Goal: Book appointment/travel/reservation

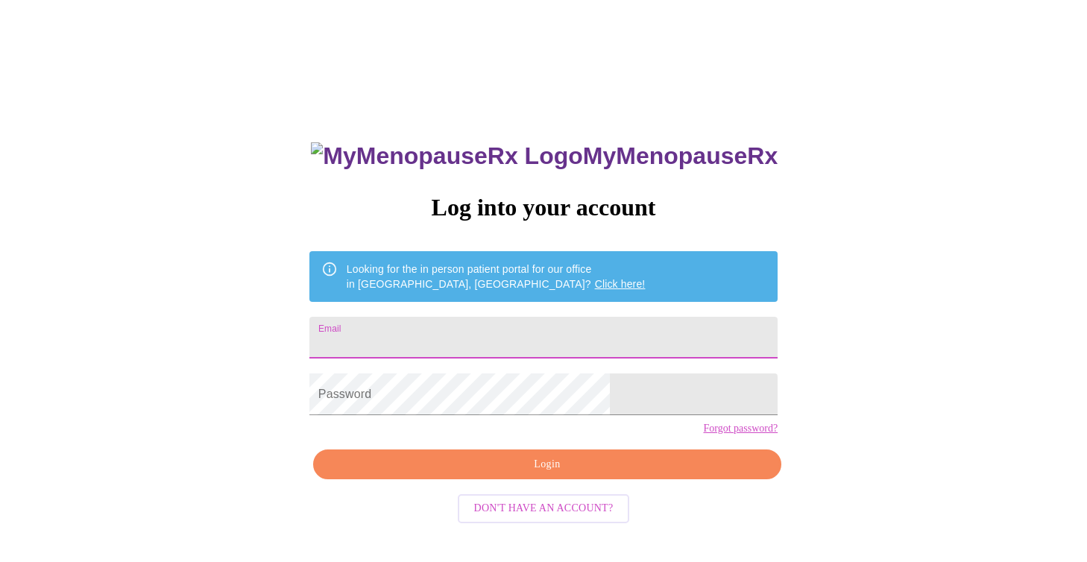
click at [464, 325] on input "Email" at bounding box center [543, 338] width 468 height 42
type input "[EMAIL_ADDRESS][DOMAIN_NAME]"
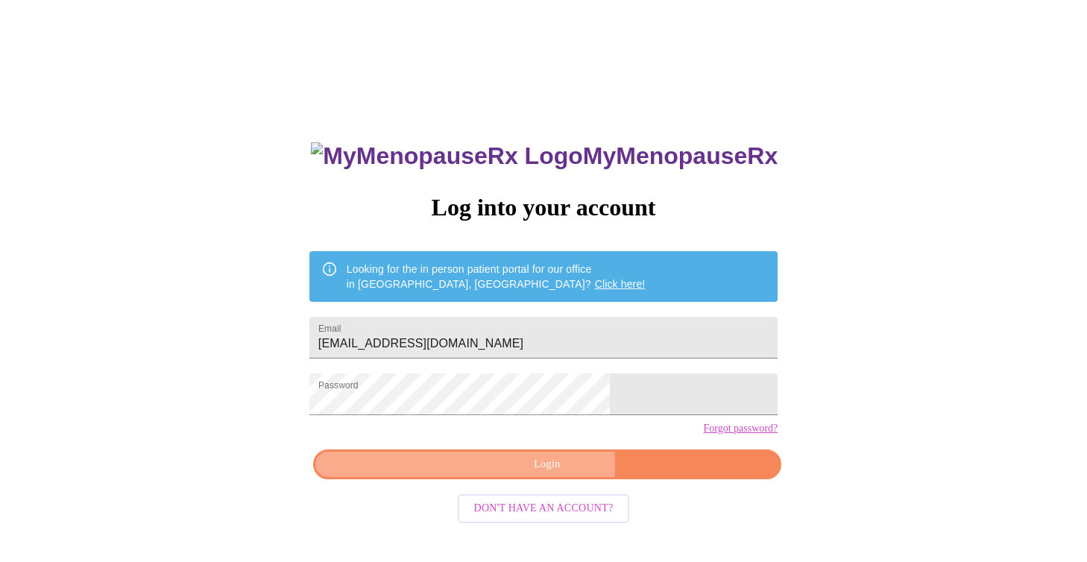
click at [528, 474] on span "Login" at bounding box center [547, 464] width 434 height 19
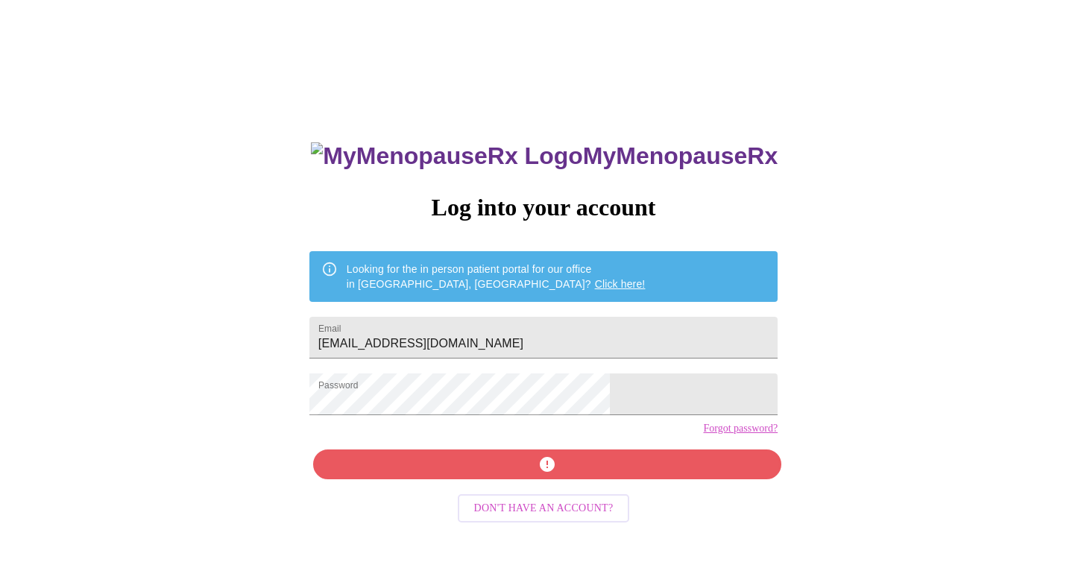
scroll to position [15, 0]
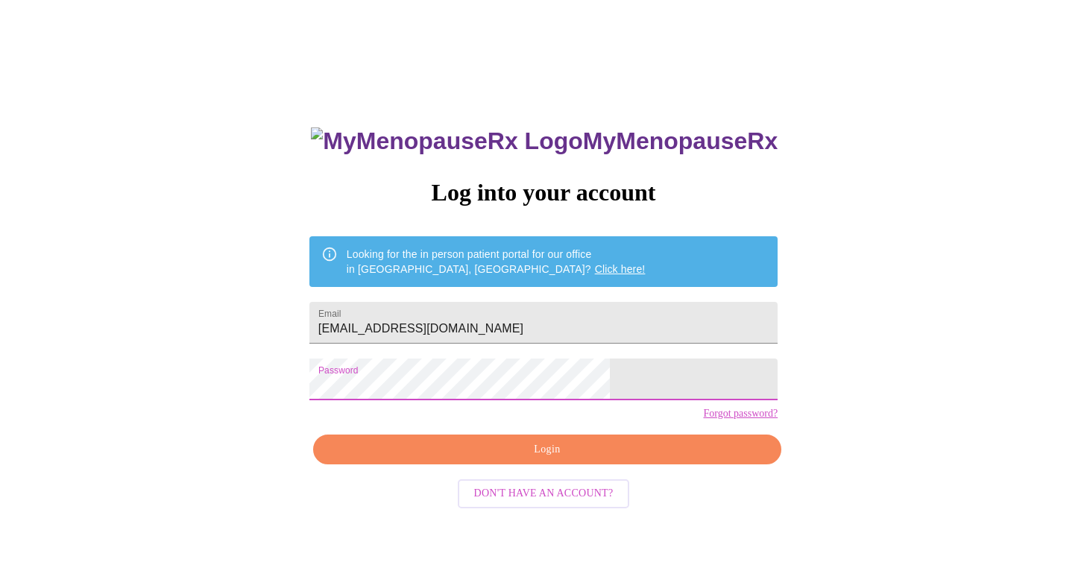
click at [605, 459] on span "Login" at bounding box center [547, 450] width 434 height 19
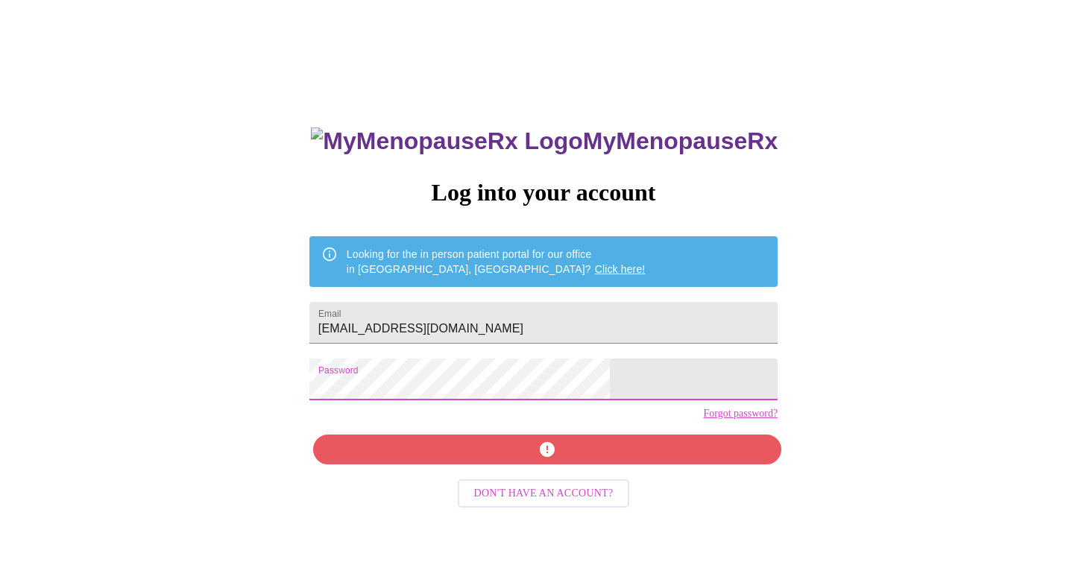
click at [363, 380] on div "MyMenopauseRx Log into your account Looking for the in person patient portal fo…" at bounding box center [543, 328] width 1075 height 675
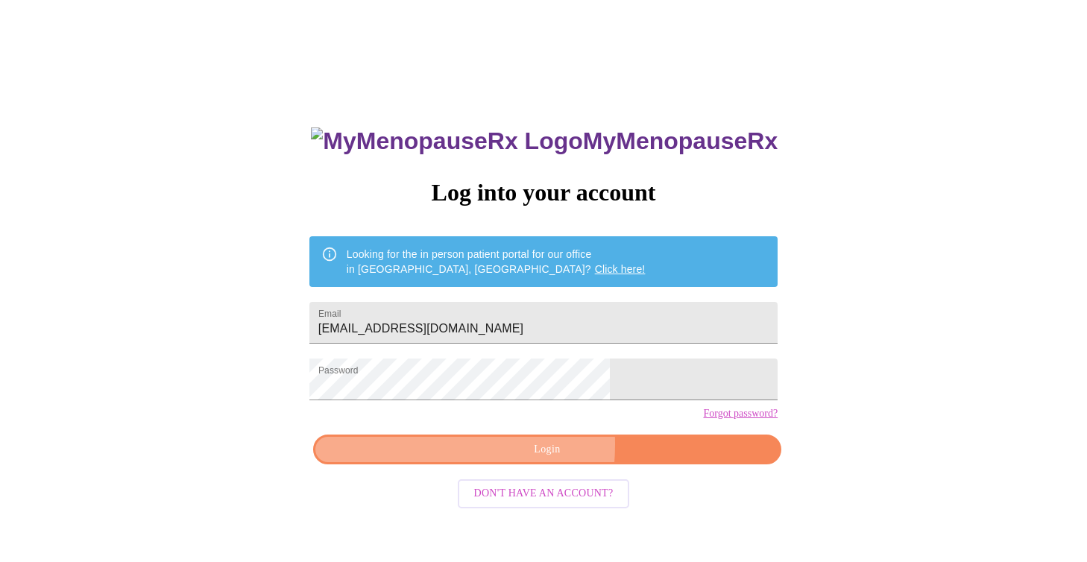
click at [458, 459] on span "Login" at bounding box center [547, 450] width 434 height 19
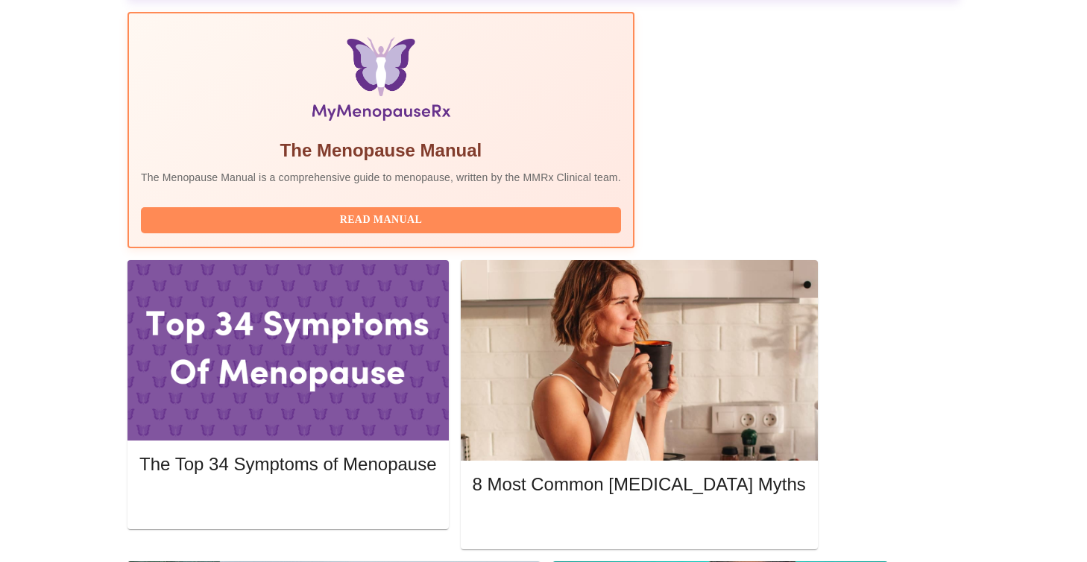
scroll to position [470, 0]
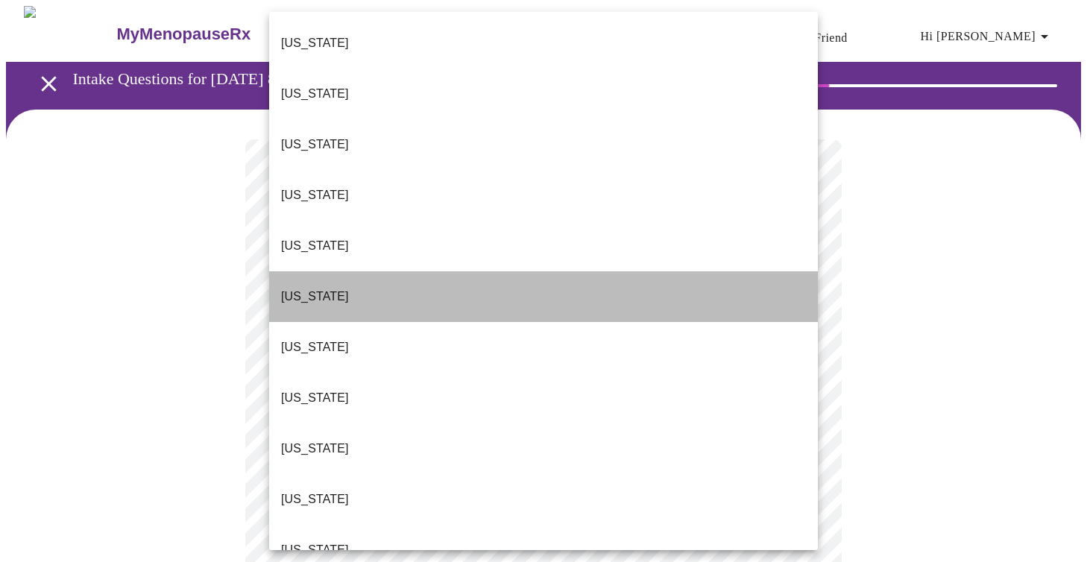
click at [656, 271] on li "[US_STATE]" at bounding box center [543, 296] width 549 height 51
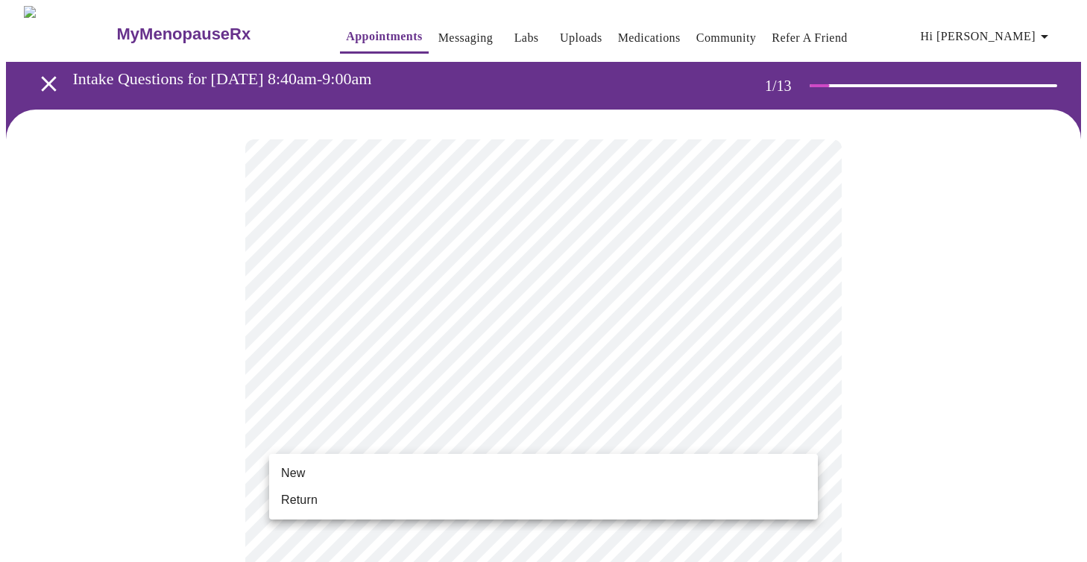
click at [602, 500] on li "Return" at bounding box center [543, 500] width 549 height 27
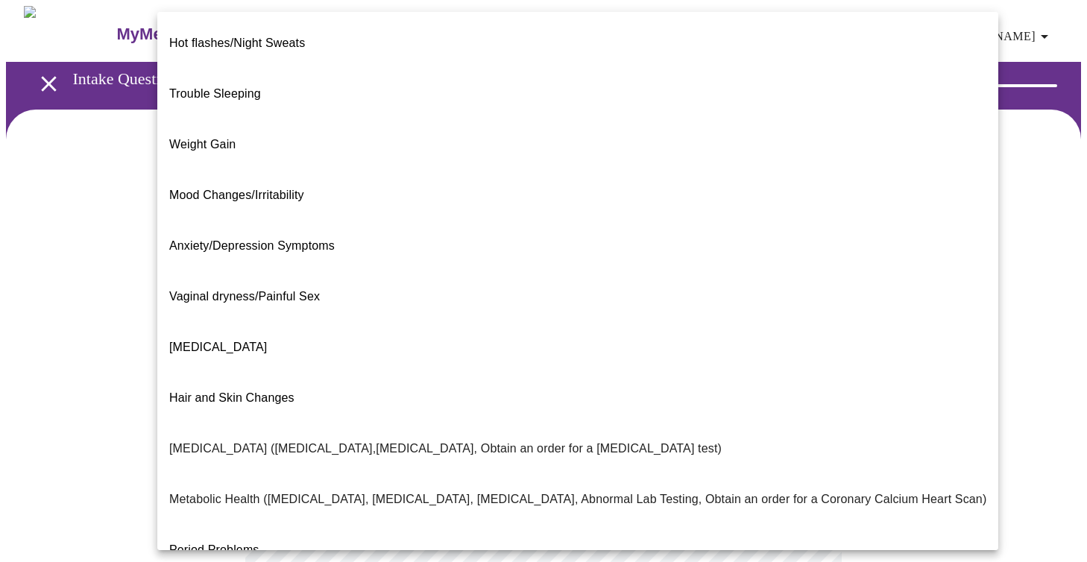
click at [803, 307] on body "MyMenopauseRx Appointments Messaging Labs Uploads Medications Community Refer a…" at bounding box center [543, 454] width 1075 height 896
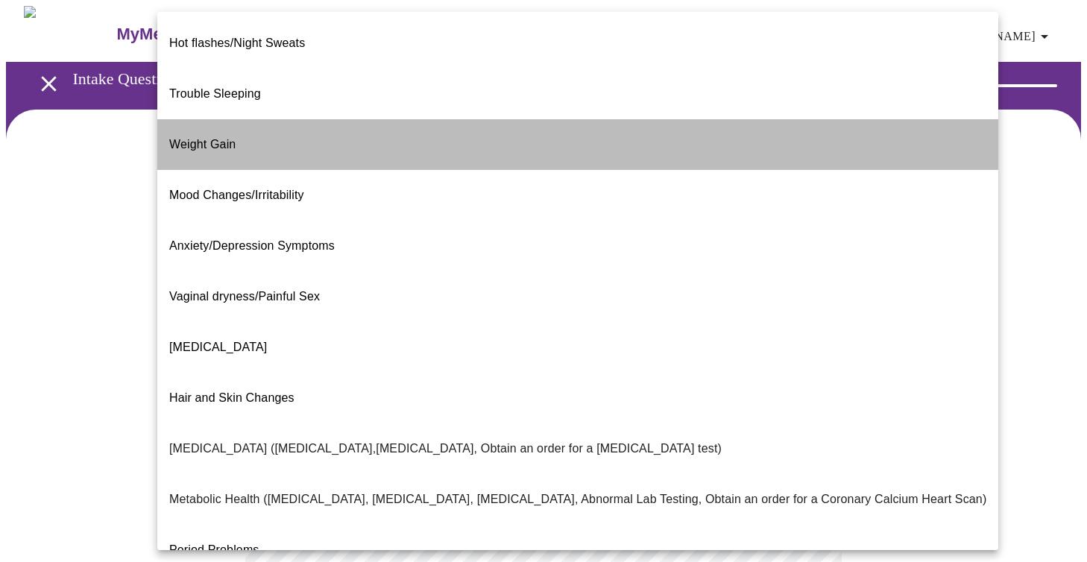
click at [704, 122] on li "Weight Gain" at bounding box center [577, 144] width 841 height 51
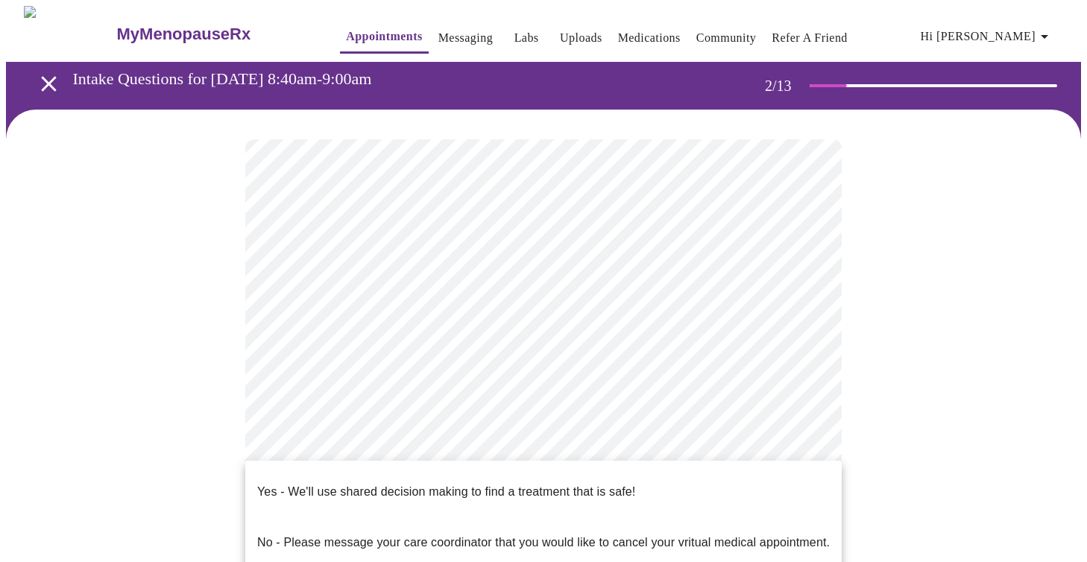
click at [667, 450] on body "MyMenopauseRx Appointments Messaging Labs Uploads Medications Community Refer a…" at bounding box center [543, 449] width 1075 height 887
click at [659, 470] on li "Yes - We'll use shared decision making to find a treatment that is safe!" at bounding box center [543, 492] width 596 height 51
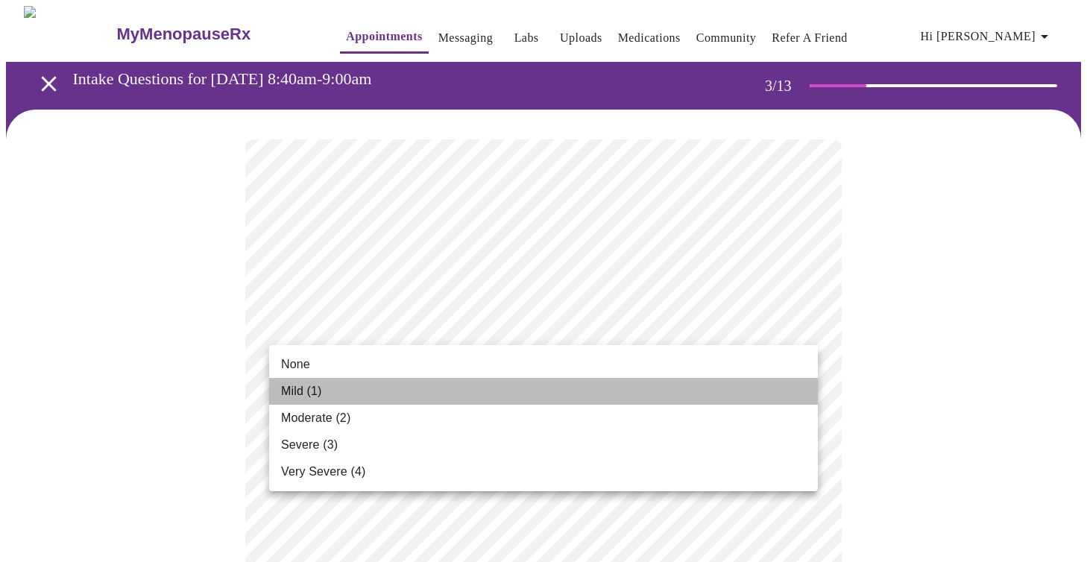
click at [780, 394] on li "Mild (1)" at bounding box center [543, 391] width 549 height 27
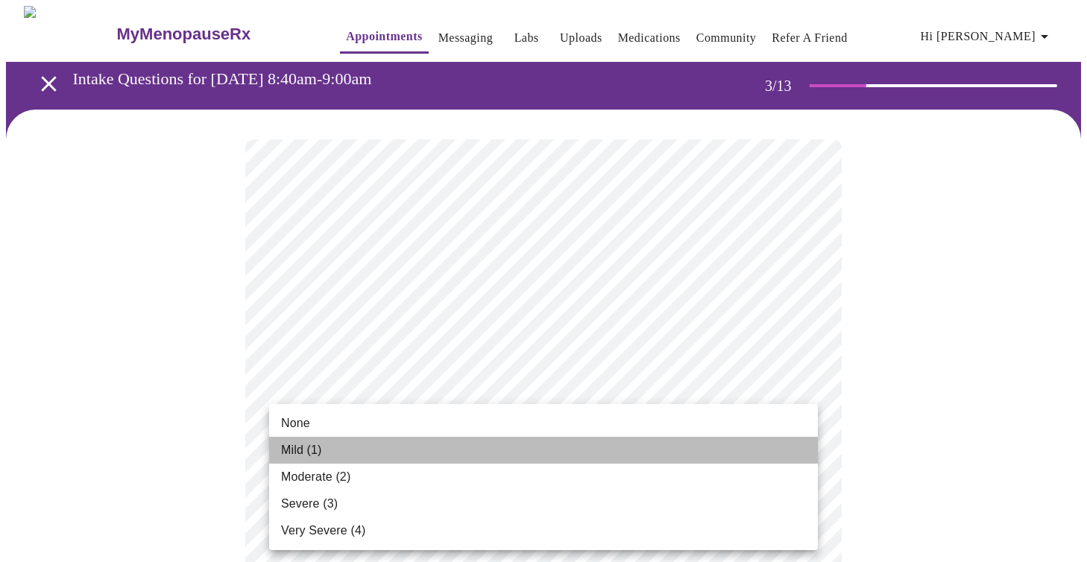
click at [771, 455] on li "Mild (1)" at bounding box center [543, 450] width 549 height 27
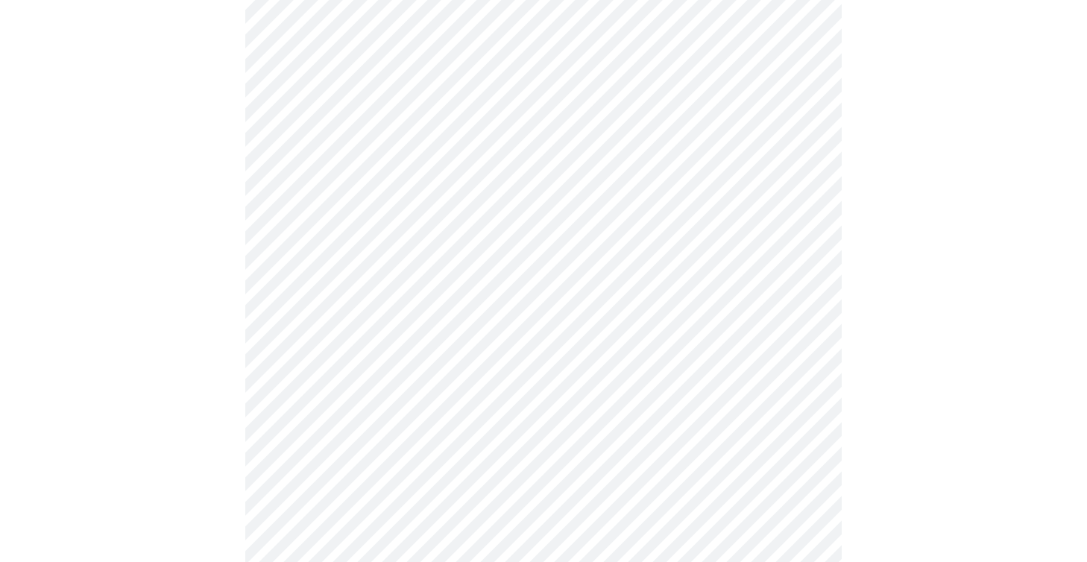
scroll to position [180, 0]
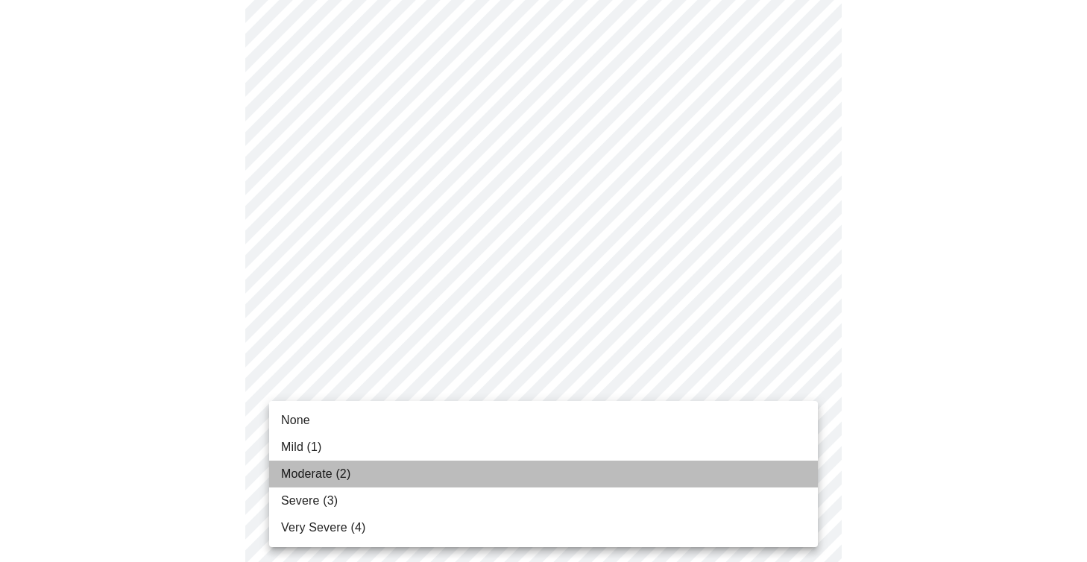
click at [745, 461] on li "Moderate (2)" at bounding box center [543, 474] width 549 height 27
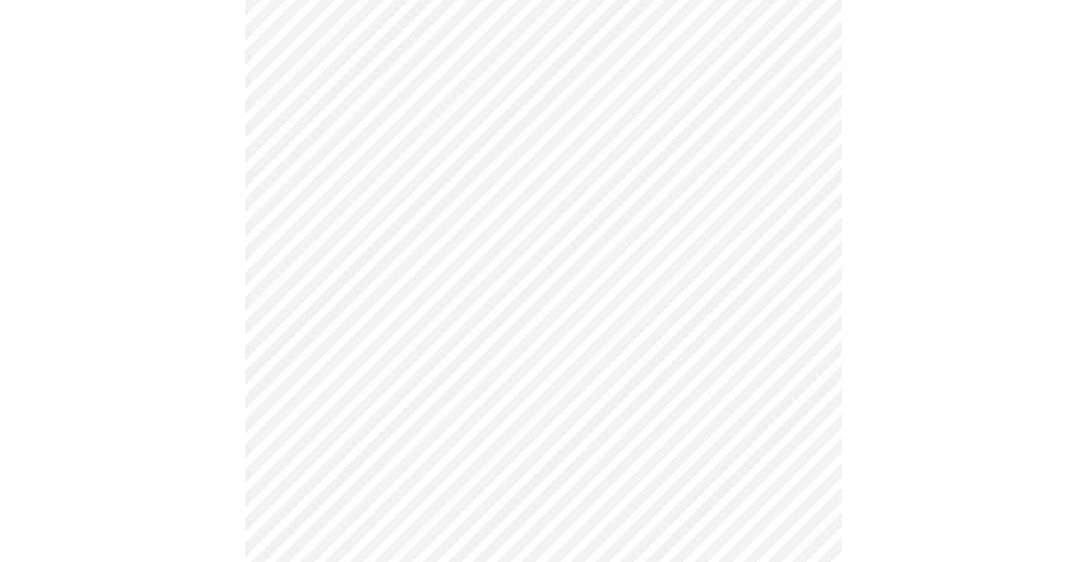
scroll to position [394, 0]
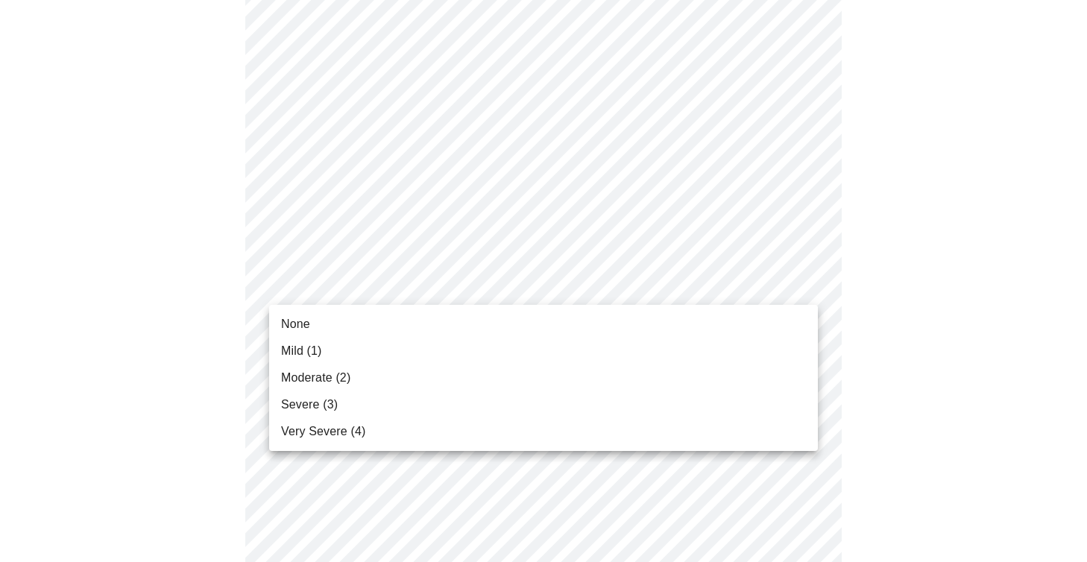
click at [805, 288] on body "MyMenopauseRx Appointments Messaging Labs Uploads Medications Community Refer a…" at bounding box center [543, 572] width 1075 height 1920
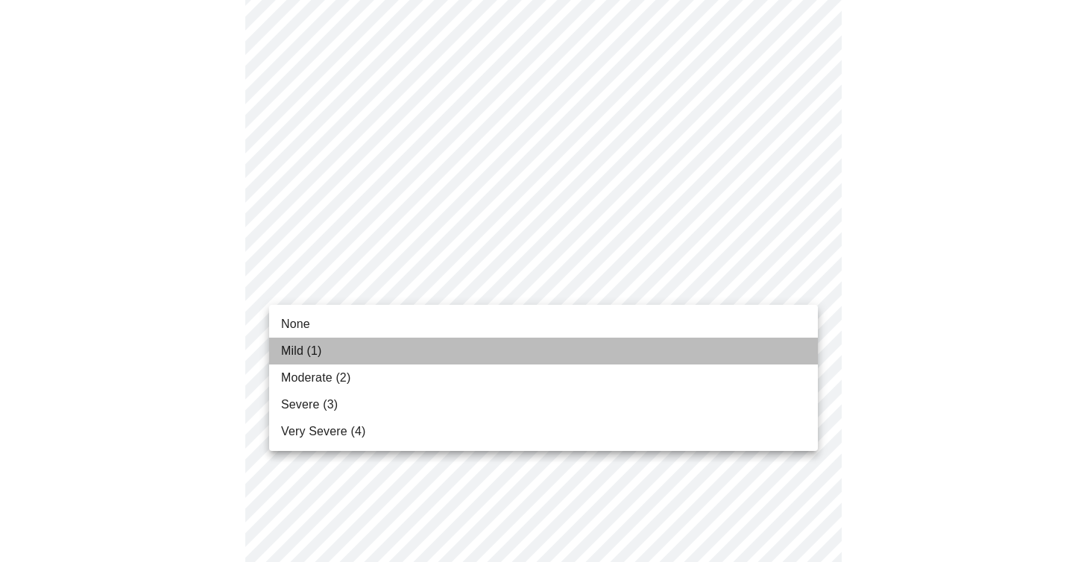
click at [784, 343] on li "Mild (1)" at bounding box center [543, 351] width 549 height 27
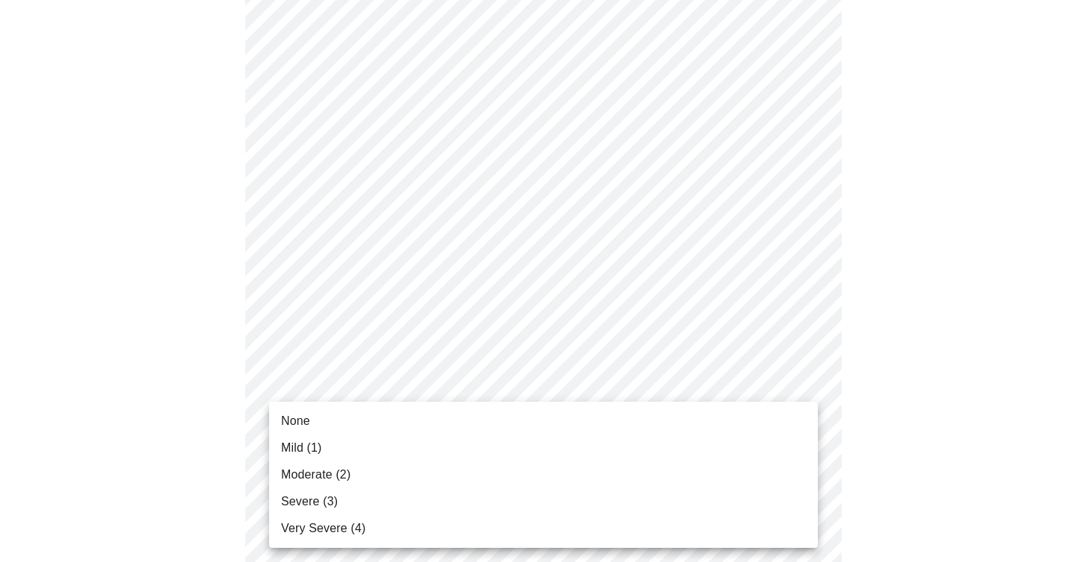
click at [794, 381] on body "MyMenopauseRx Appointments Messaging Labs Uploads Medications Community Refer a…" at bounding box center [543, 561] width 1075 height 1899
click at [760, 438] on li "Mild (1)" at bounding box center [543, 448] width 549 height 27
click at [793, 478] on body "MyMenopauseRx Appointments Messaging Labs Uploads Medications Community Refer a…" at bounding box center [543, 551] width 1075 height 1878
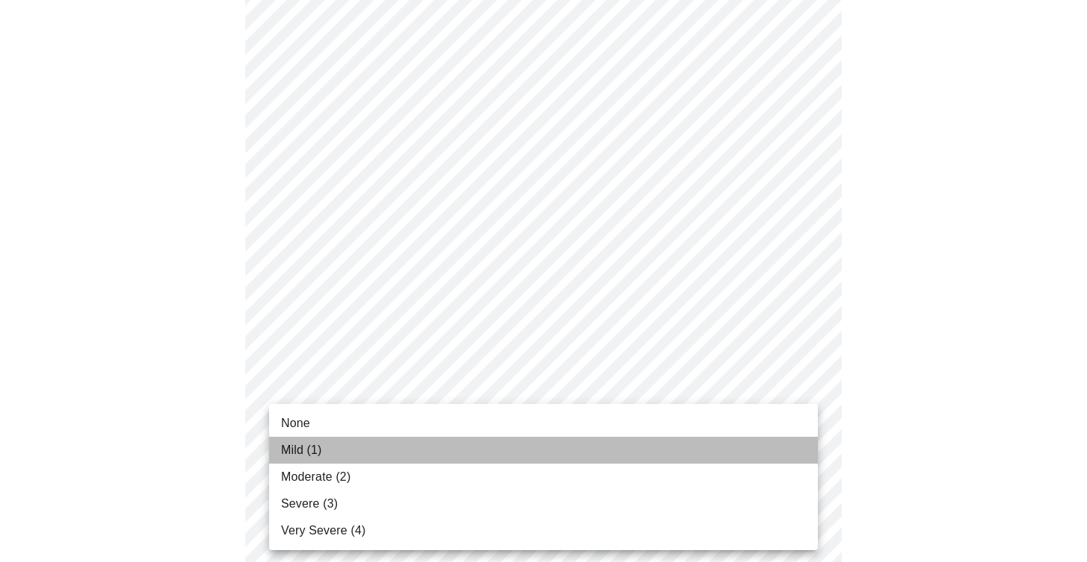
click at [759, 461] on li "Mild (1)" at bounding box center [543, 450] width 549 height 27
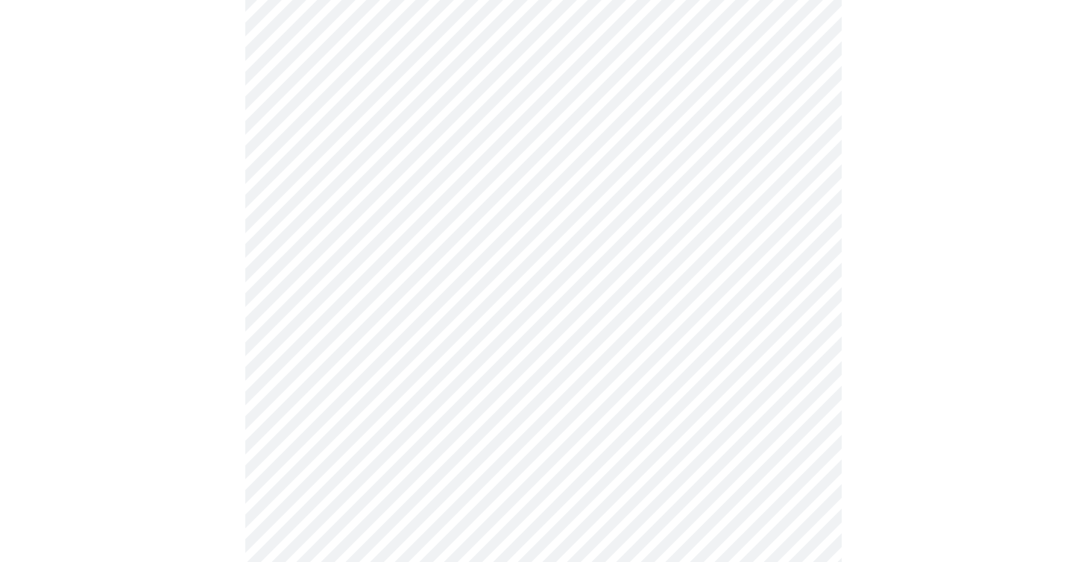
scroll to position [708, 0]
click at [803, 284] on body "MyMenopauseRx Appointments Messaging Labs Uploads Medications Community Refer a…" at bounding box center [543, 227] width 1075 height 1858
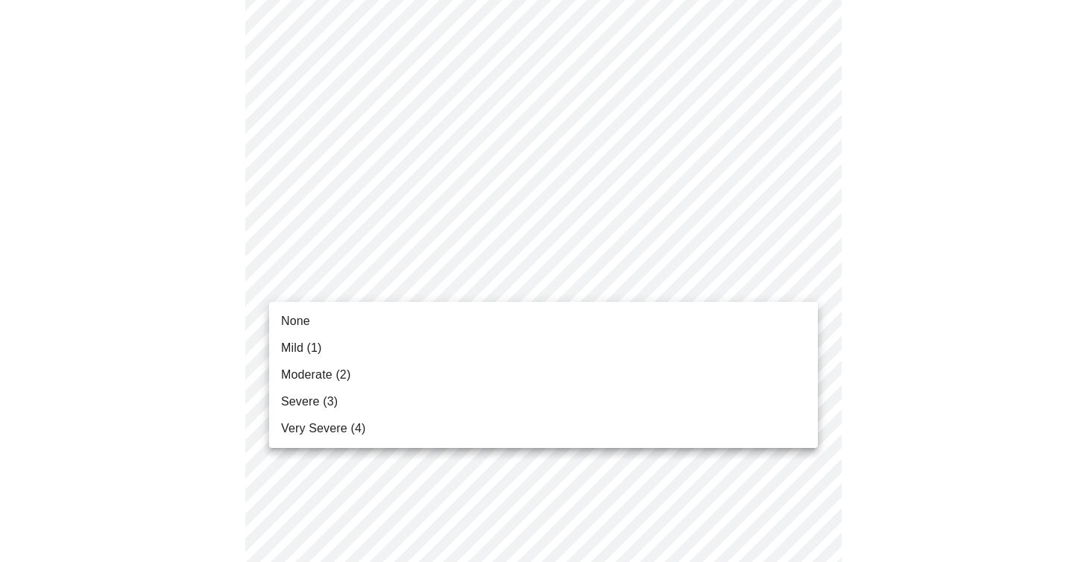
click at [782, 341] on li "Mild (1)" at bounding box center [543, 348] width 549 height 27
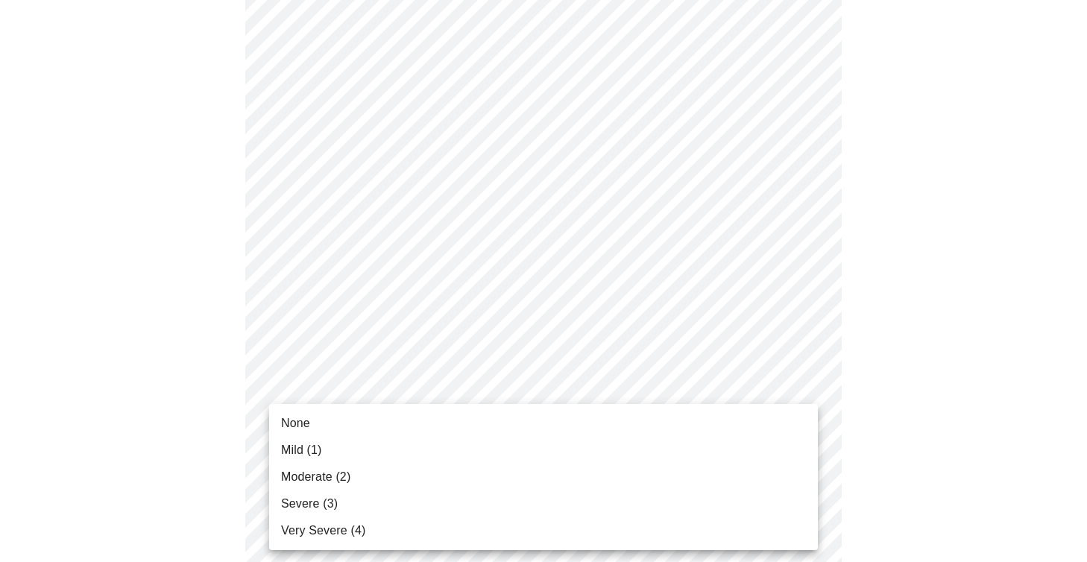
click at [799, 396] on body "MyMenopauseRx Appointments Messaging Labs Uploads Medications Community Refer a…" at bounding box center [543, 216] width 1075 height 1837
click at [796, 414] on li "None" at bounding box center [543, 423] width 549 height 27
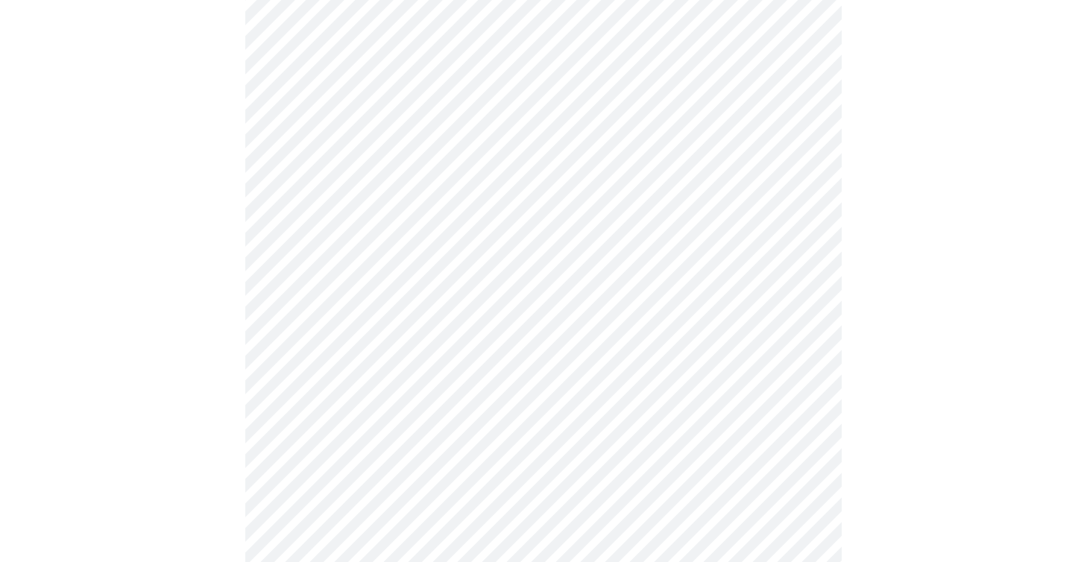
scroll to position [941, 0]
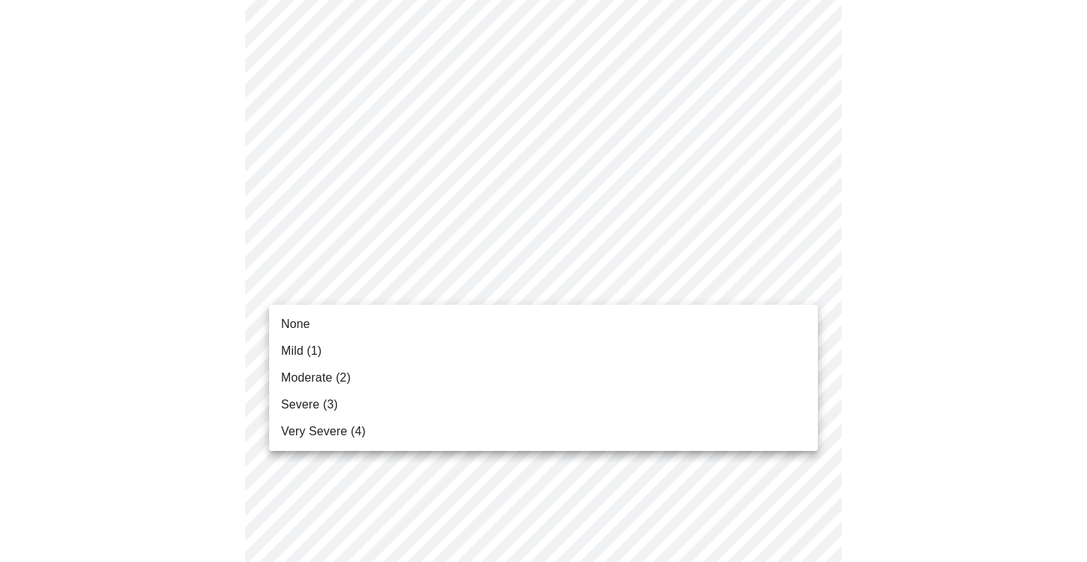
click at [791, 321] on li "None" at bounding box center [543, 324] width 549 height 27
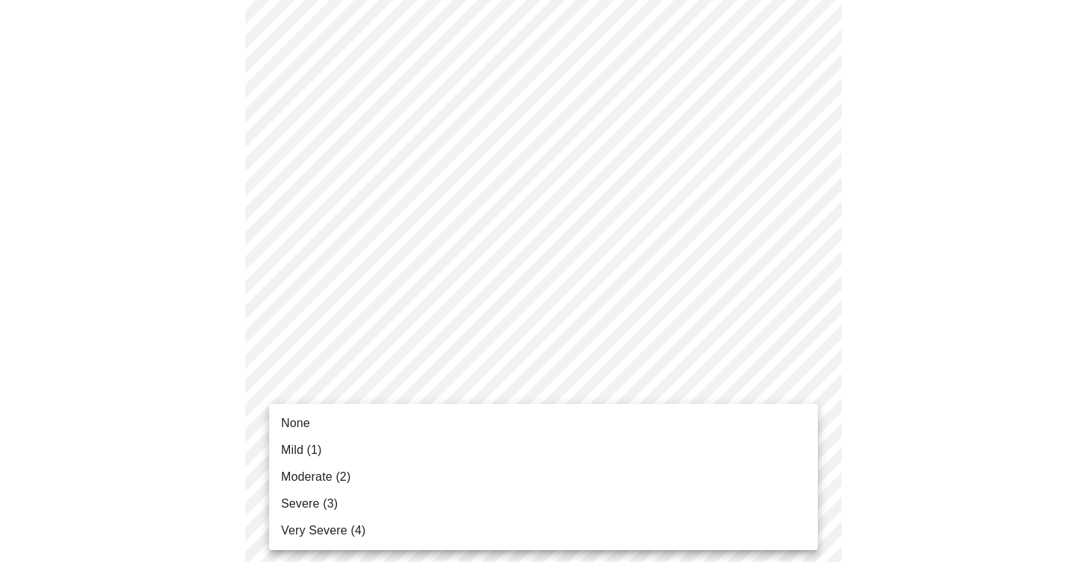
click at [783, 441] on li "Mild (1)" at bounding box center [543, 450] width 549 height 27
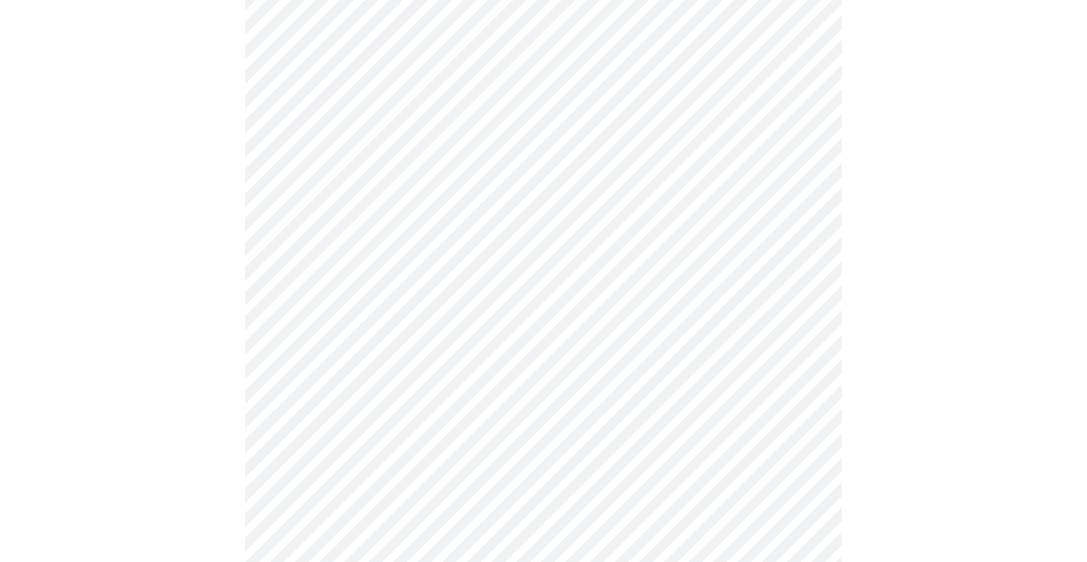
scroll to position [1130, 0]
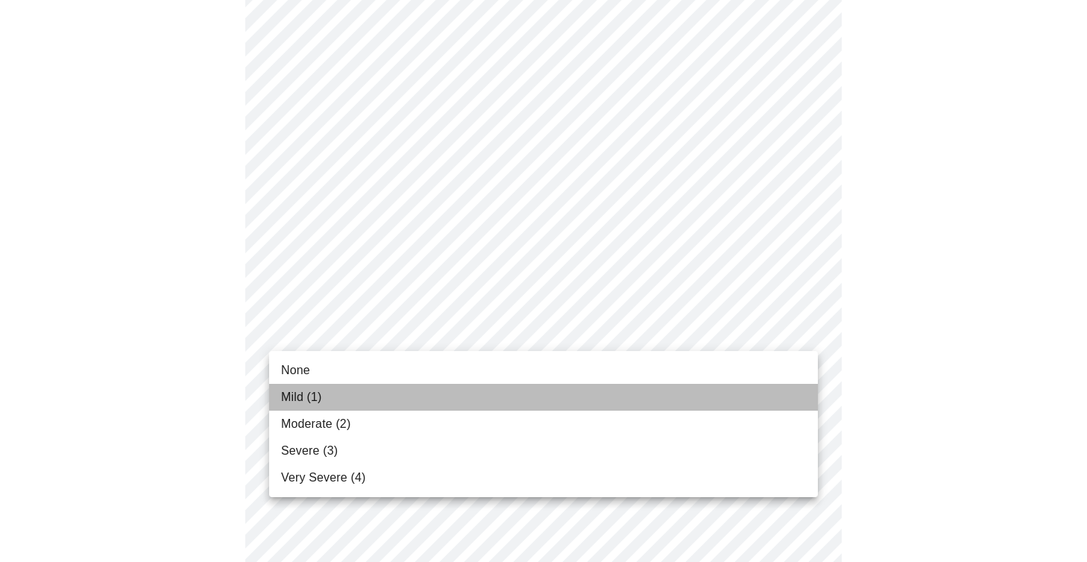
click at [756, 392] on li "Mild (1)" at bounding box center [543, 397] width 549 height 27
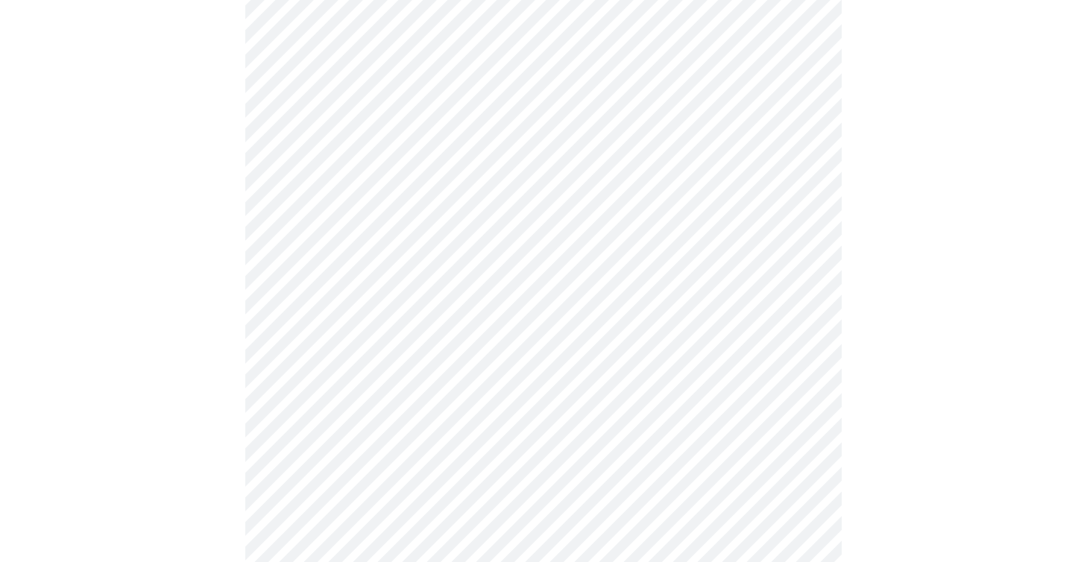
scroll to position [435, 0]
click at [700, 414] on body "MyMenopauseRx Appointments Messaging Labs Uploads Medications Community Refer a…" at bounding box center [543, 276] width 1075 height 1411
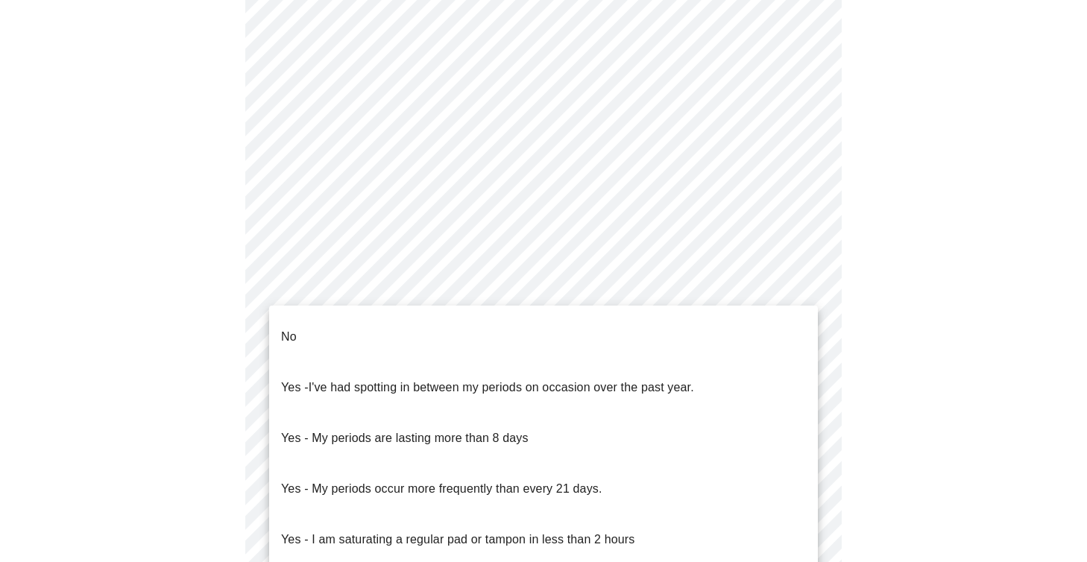
click at [711, 341] on li "No" at bounding box center [543, 337] width 549 height 51
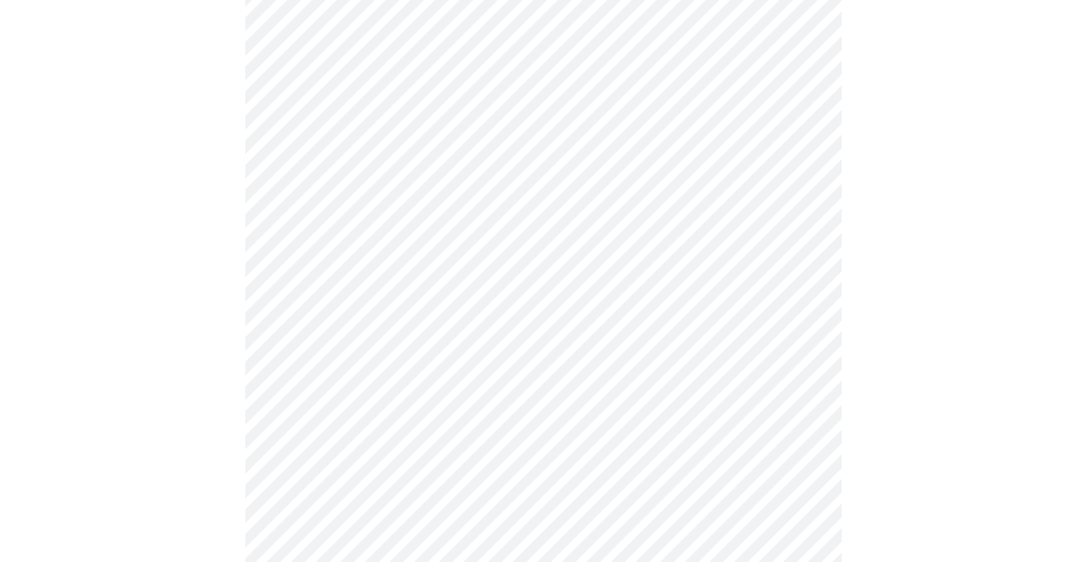
scroll to position [541, 0]
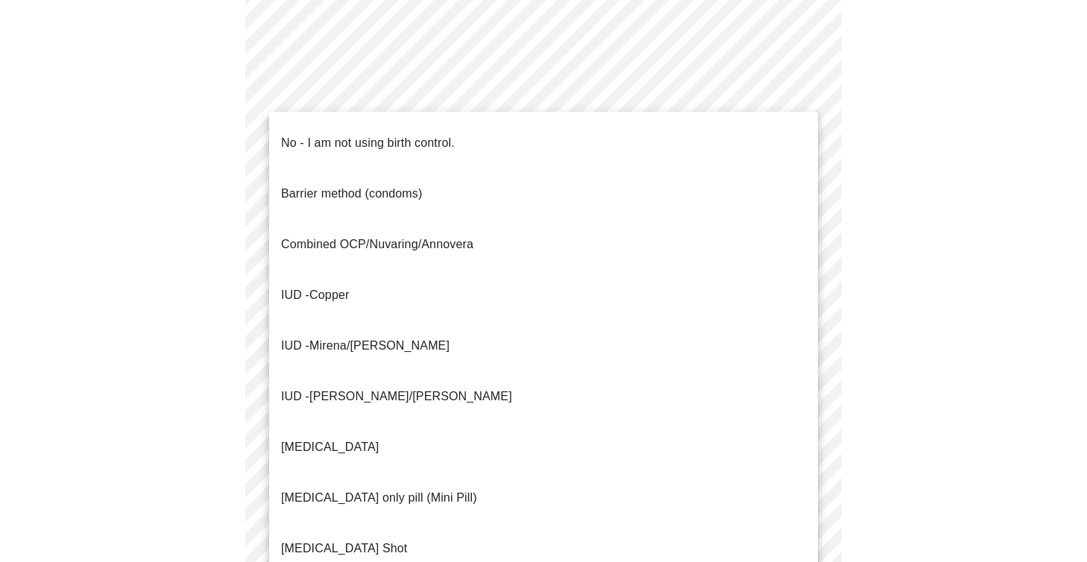
click at [716, 432] on body "MyMenopauseRx Appointments Messaging Labs Uploads Medications Community Refer a…" at bounding box center [543, 166] width 1075 height 1402
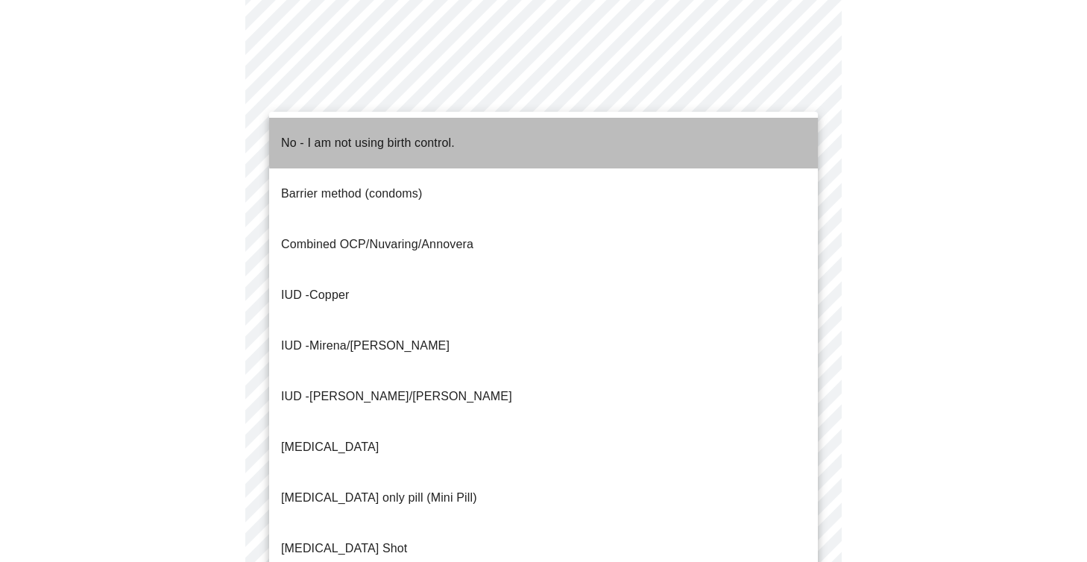
click at [675, 131] on li "No - I am not using birth control." at bounding box center [543, 143] width 549 height 51
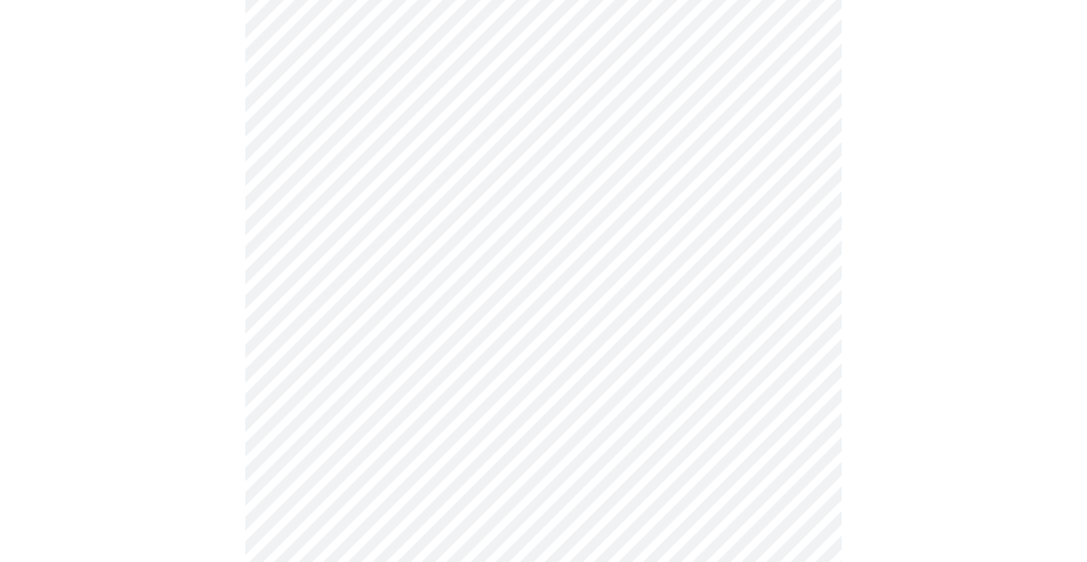
scroll to position [707, 0]
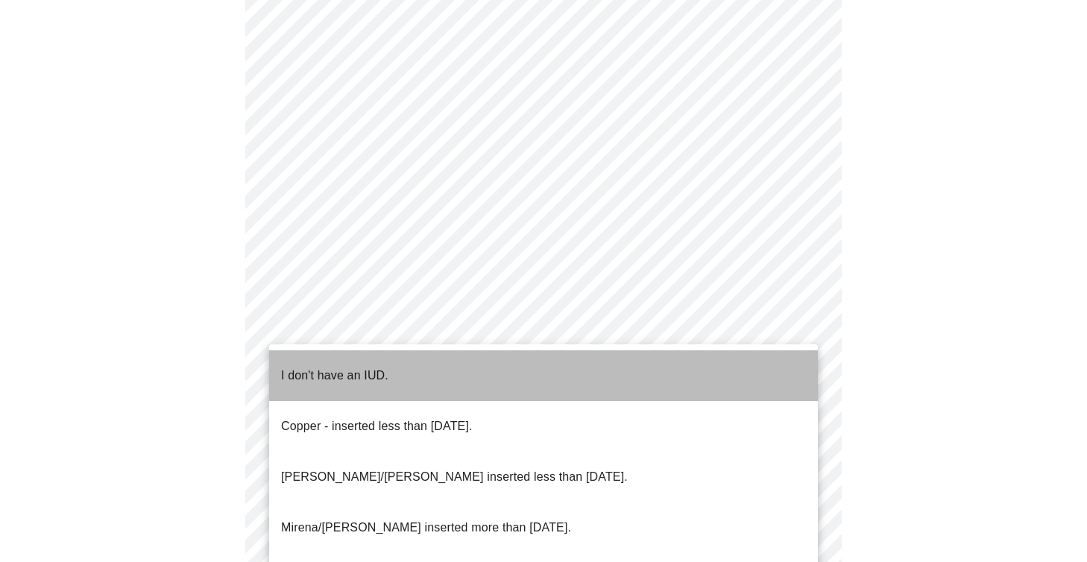
click at [675, 359] on li "I don't have an IUD." at bounding box center [543, 375] width 549 height 51
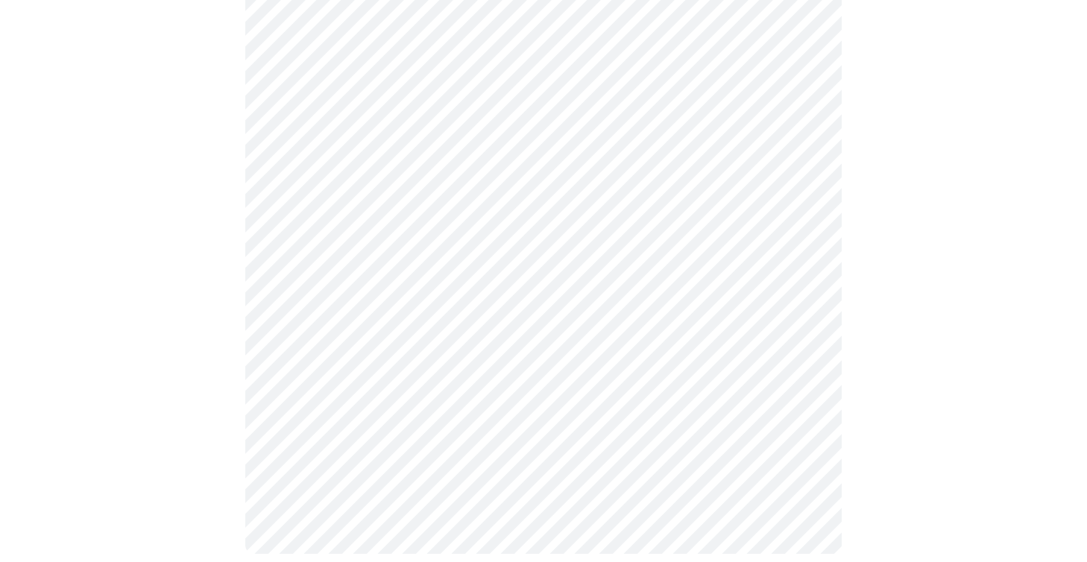
scroll to position [822, 0]
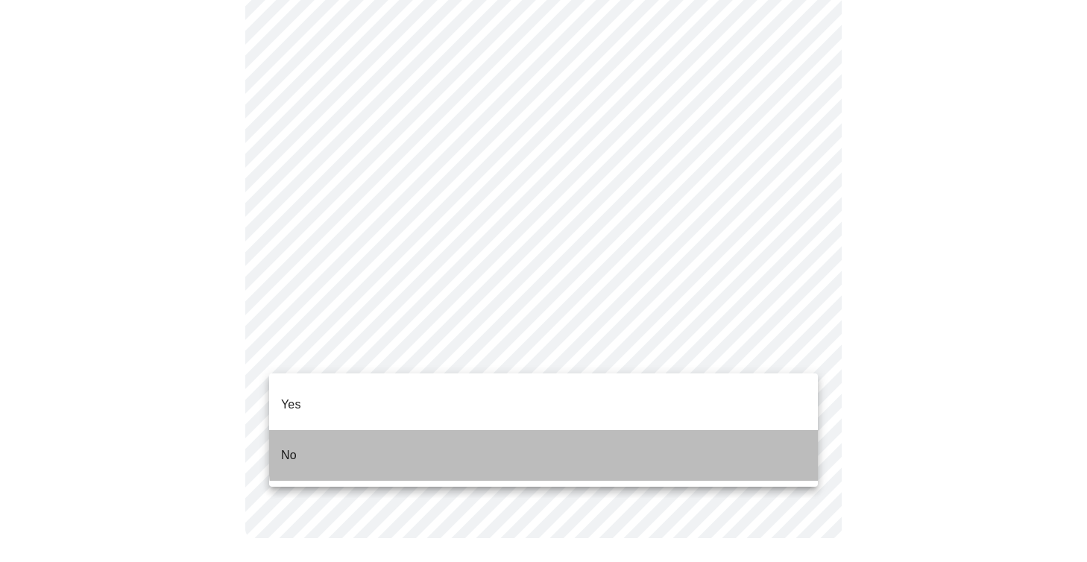
click at [659, 430] on li "No" at bounding box center [543, 455] width 549 height 51
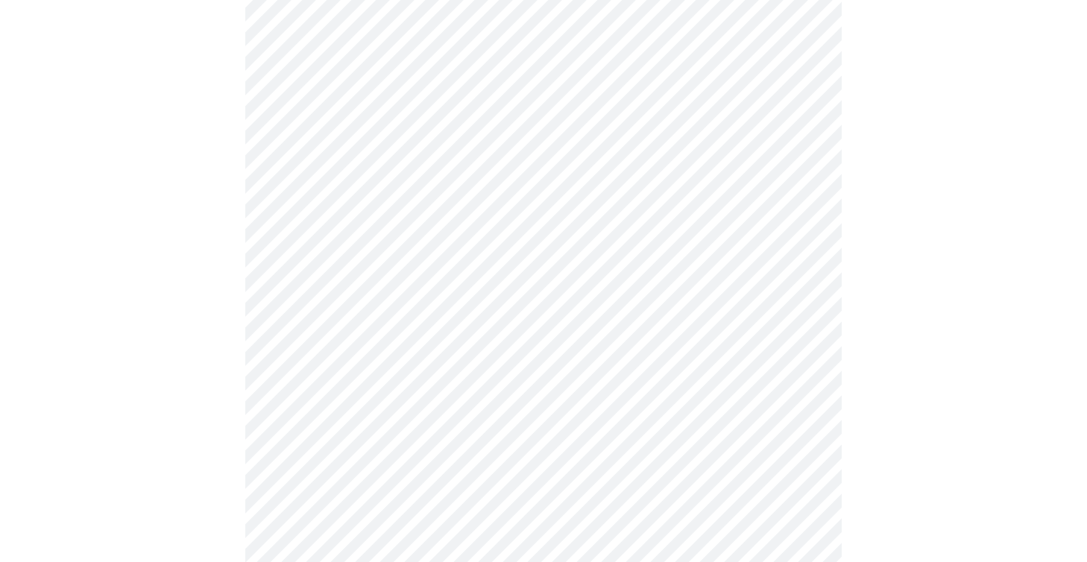
scroll to position [3864, 0]
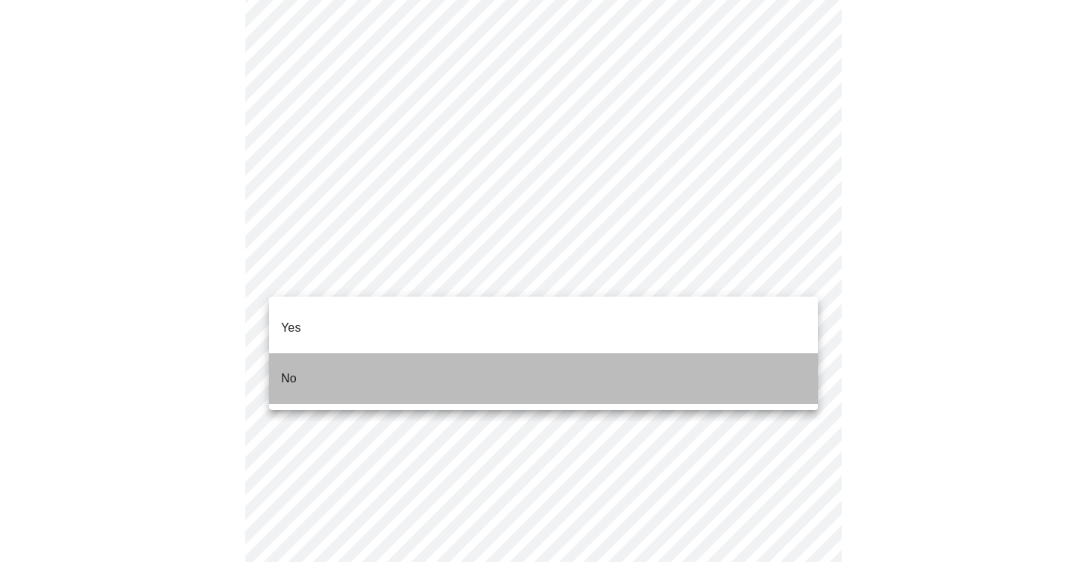
click at [704, 358] on li "No" at bounding box center [543, 378] width 549 height 51
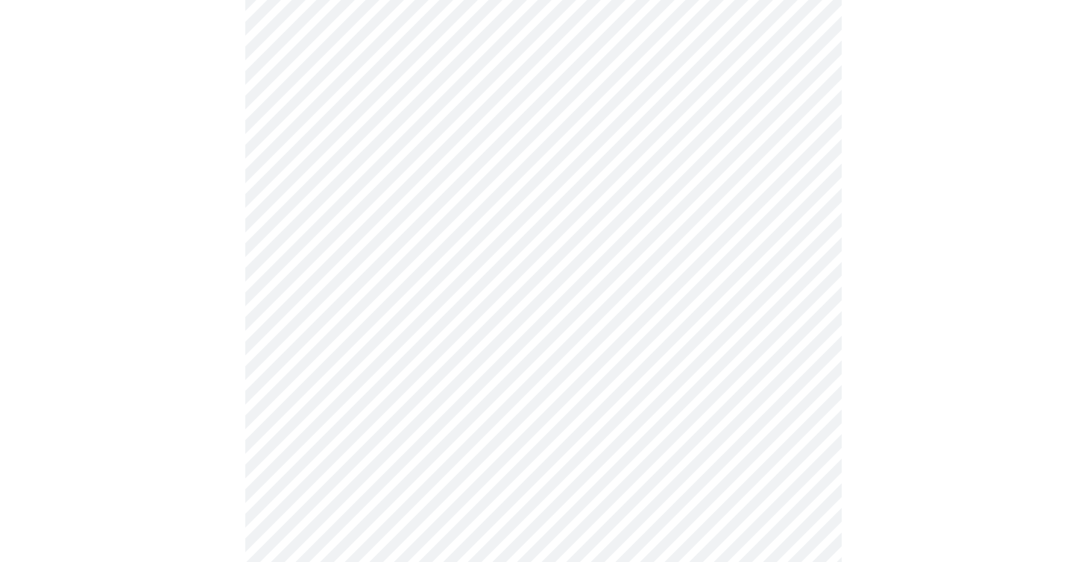
scroll to position [1332, 0]
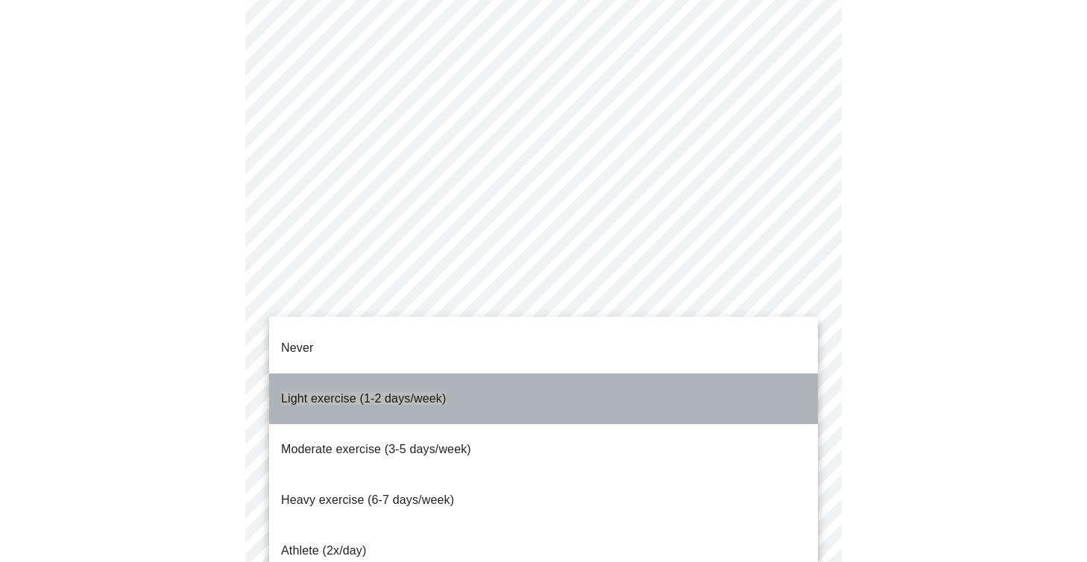
click at [687, 376] on li "Light exercise (1-2 days/week)" at bounding box center [543, 398] width 549 height 51
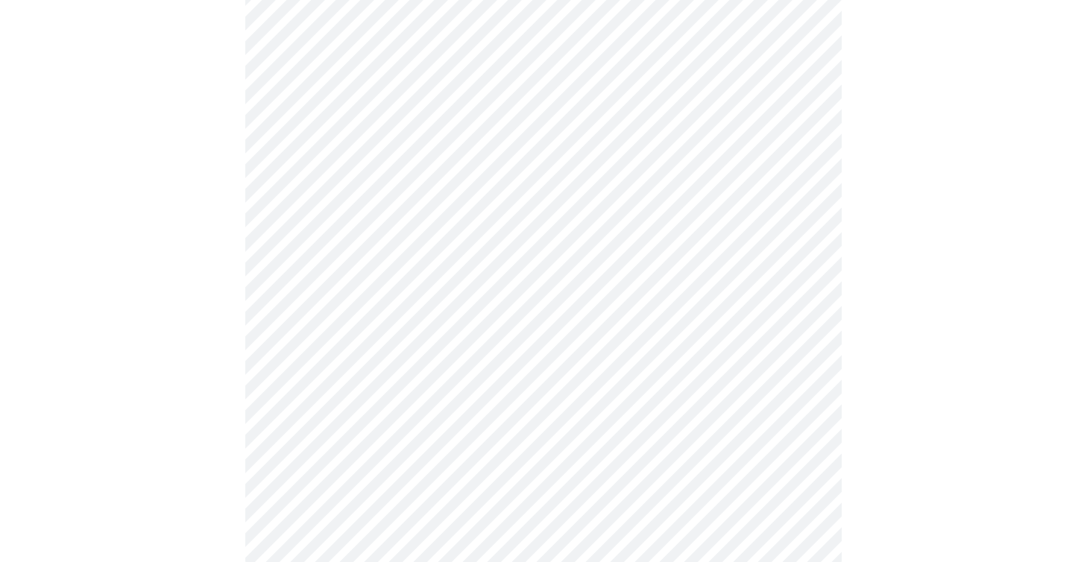
scroll to position [1137, 0]
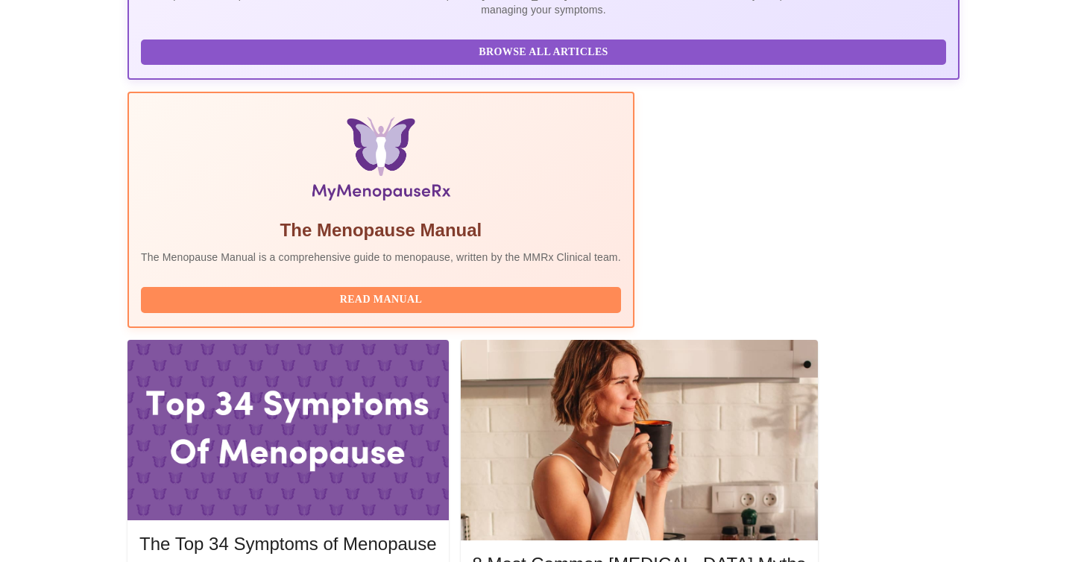
scroll to position [388, 0]
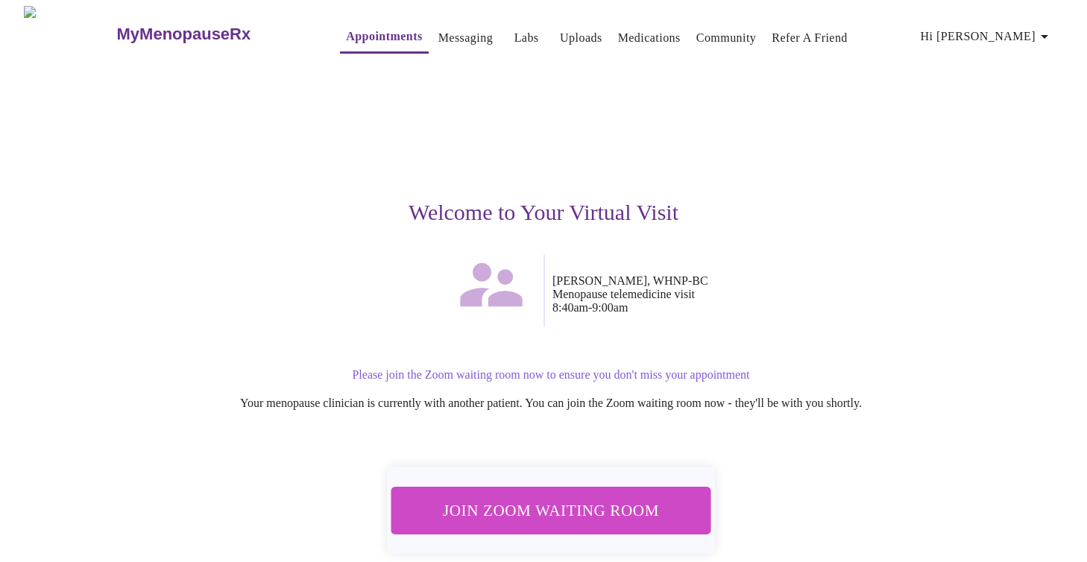
click at [321, 101] on div "Welcome to Your Virtual Visit" at bounding box center [543, 158] width 918 height 193
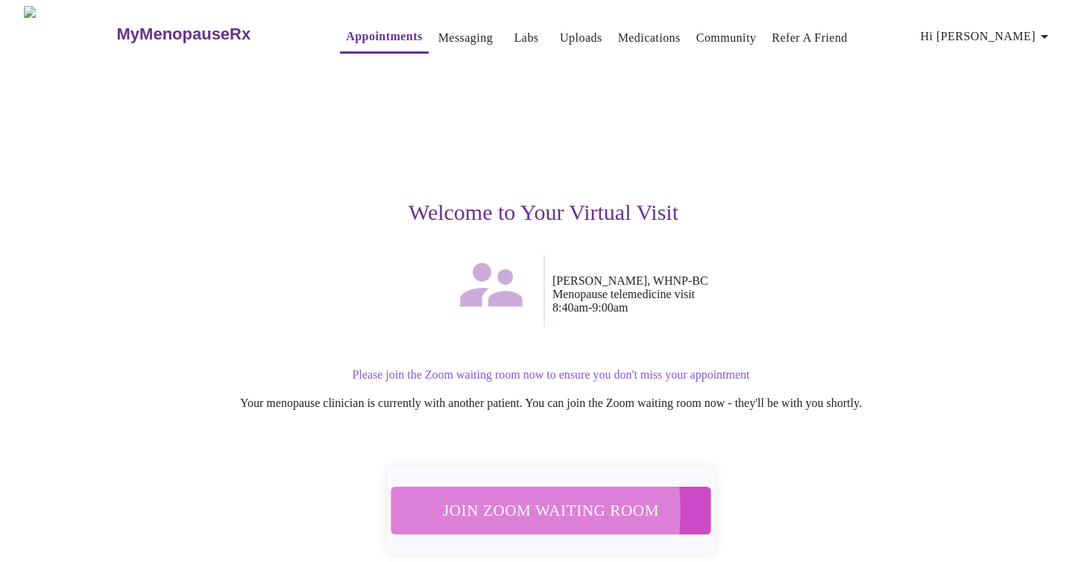
click at [474, 502] on span "Join Zoom Waiting Room" at bounding box center [551, 510] width 281 height 28
click at [584, 505] on span "Join Zoom Waiting Room" at bounding box center [551, 510] width 280 height 28
click at [523, 502] on span "Join Zoom Waiting Room" at bounding box center [551, 510] width 280 height 28
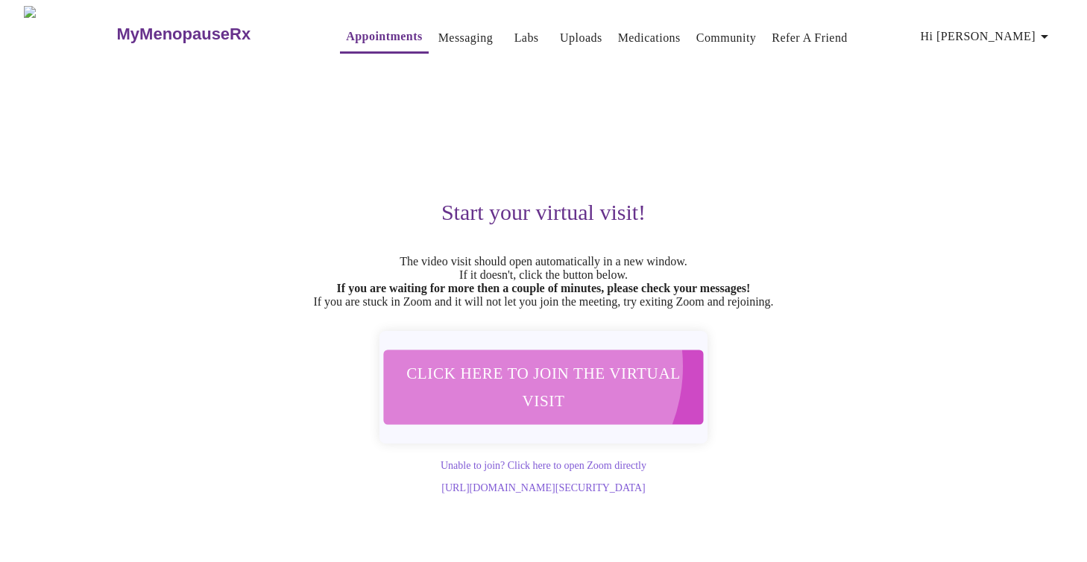
click at [517, 376] on span "Click here to join the virtual visit" at bounding box center [544, 387] width 294 height 57
